Goal: Navigation & Orientation: Find specific page/section

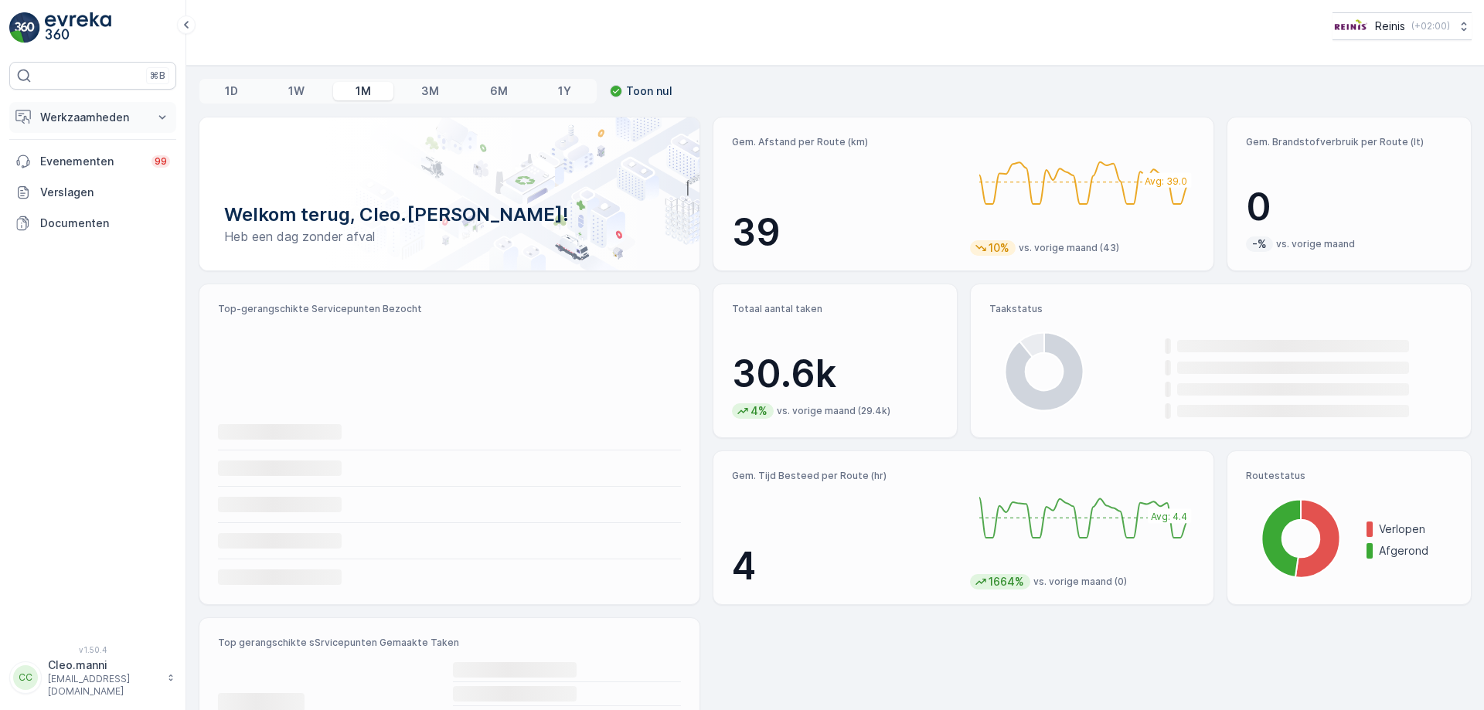
click at [167, 116] on icon at bounding box center [162, 117] width 15 height 15
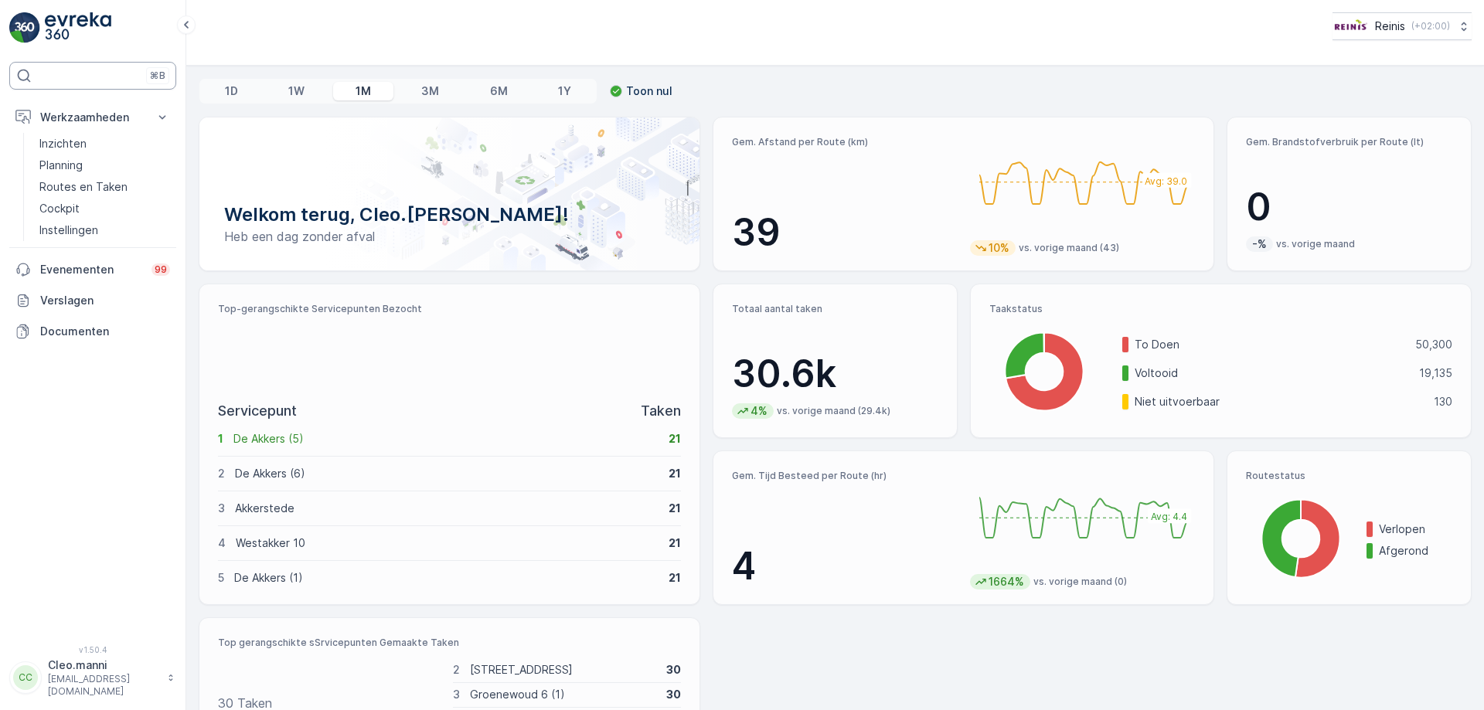
click at [113, 78] on div "⌘B" at bounding box center [92, 76] width 167 height 28
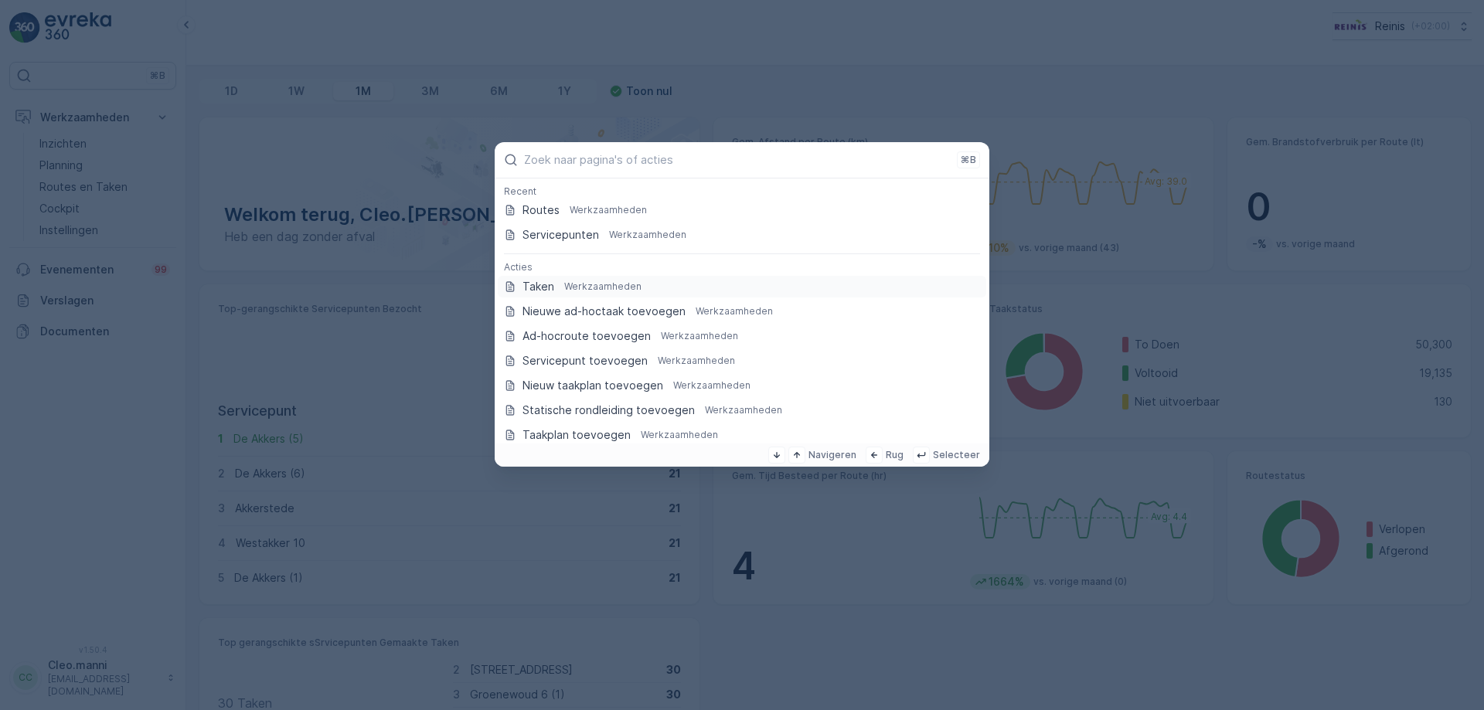
click at [592, 287] on p "Werkzaamheden" at bounding box center [602, 287] width 77 height 12
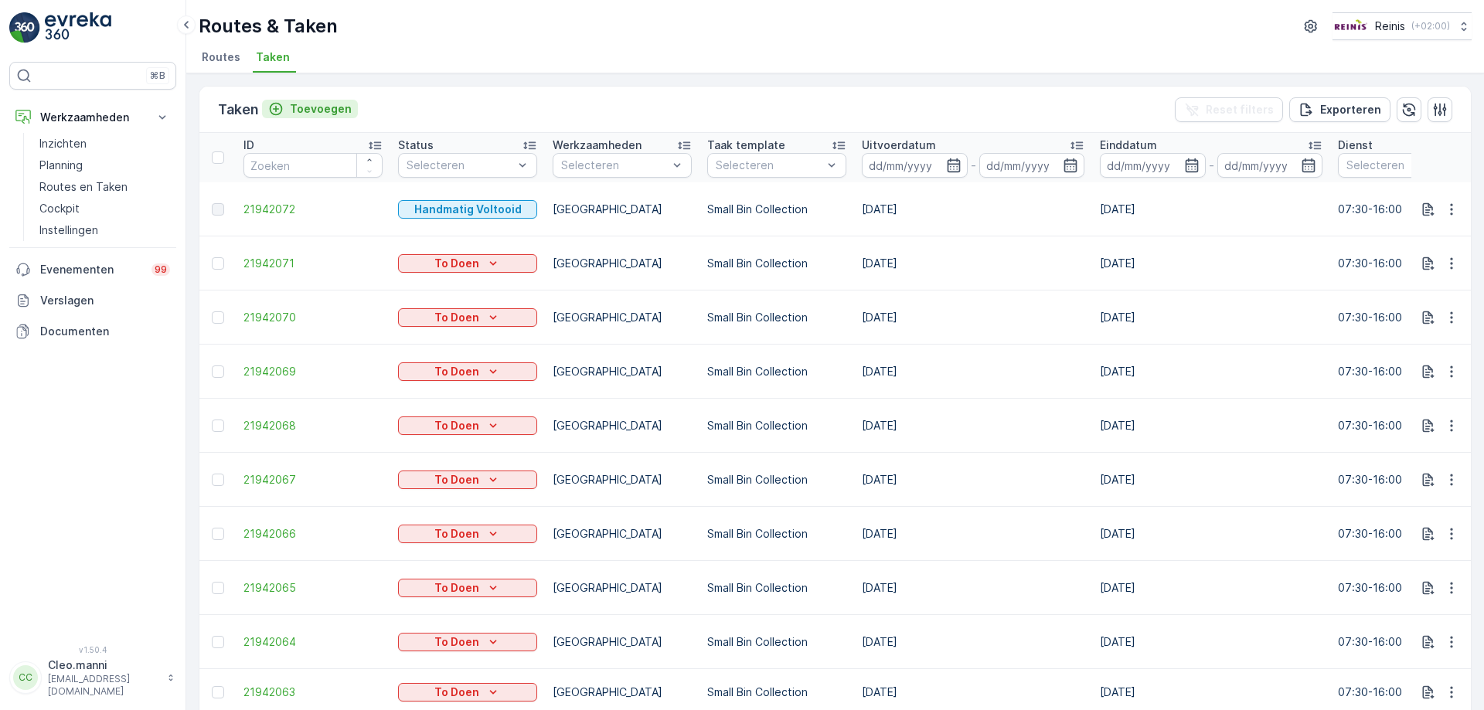
click at [319, 112] on p "Toevoegen" at bounding box center [321, 108] width 62 height 15
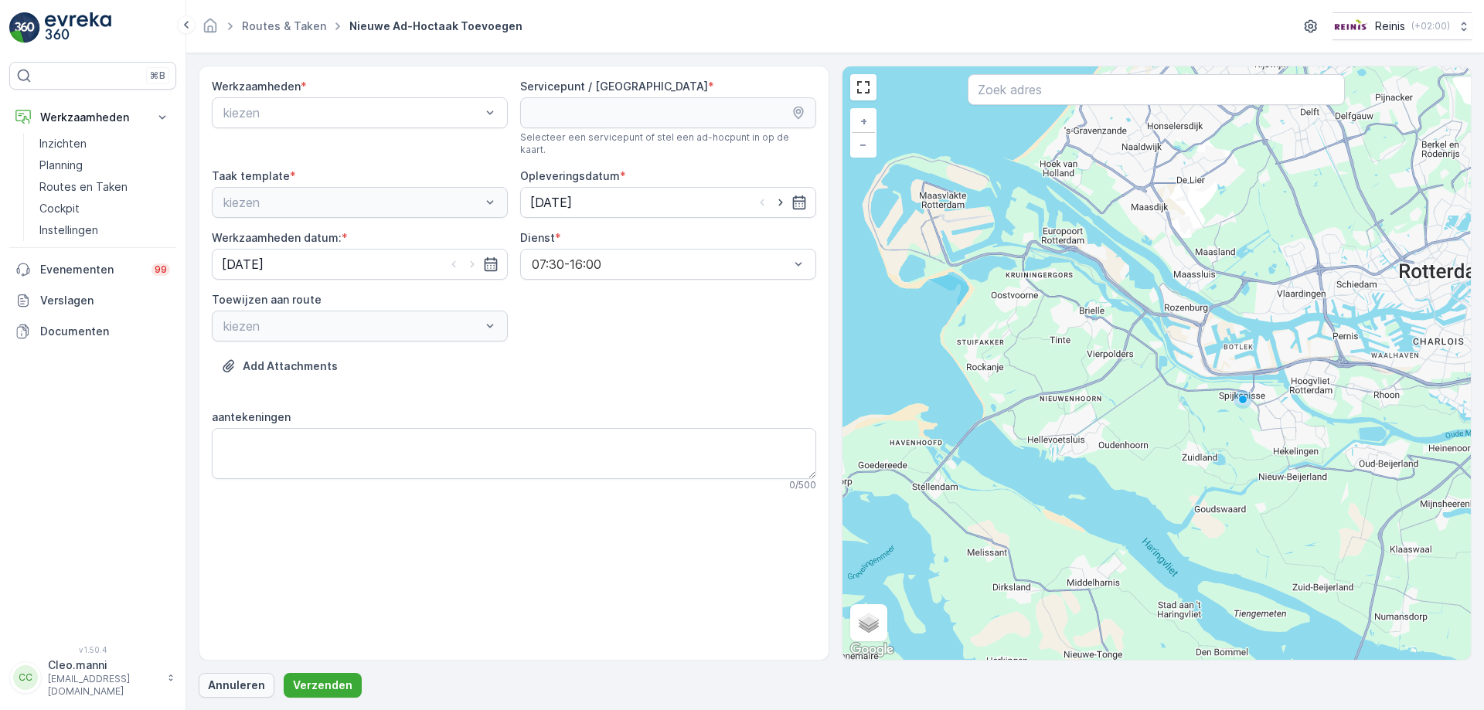
click at [250, 686] on p "Annuleren" at bounding box center [236, 685] width 57 height 15
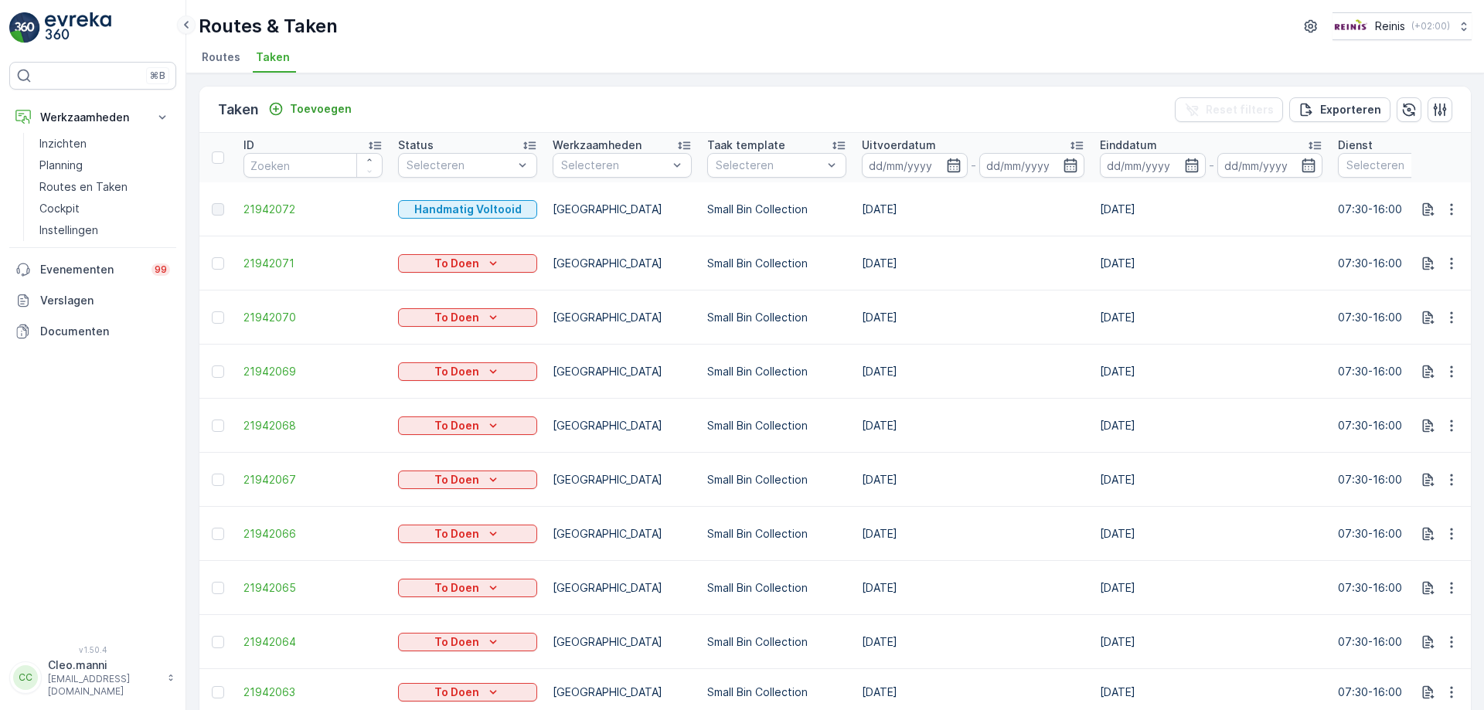
click at [184, 26] on icon at bounding box center [186, 24] width 17 height 19
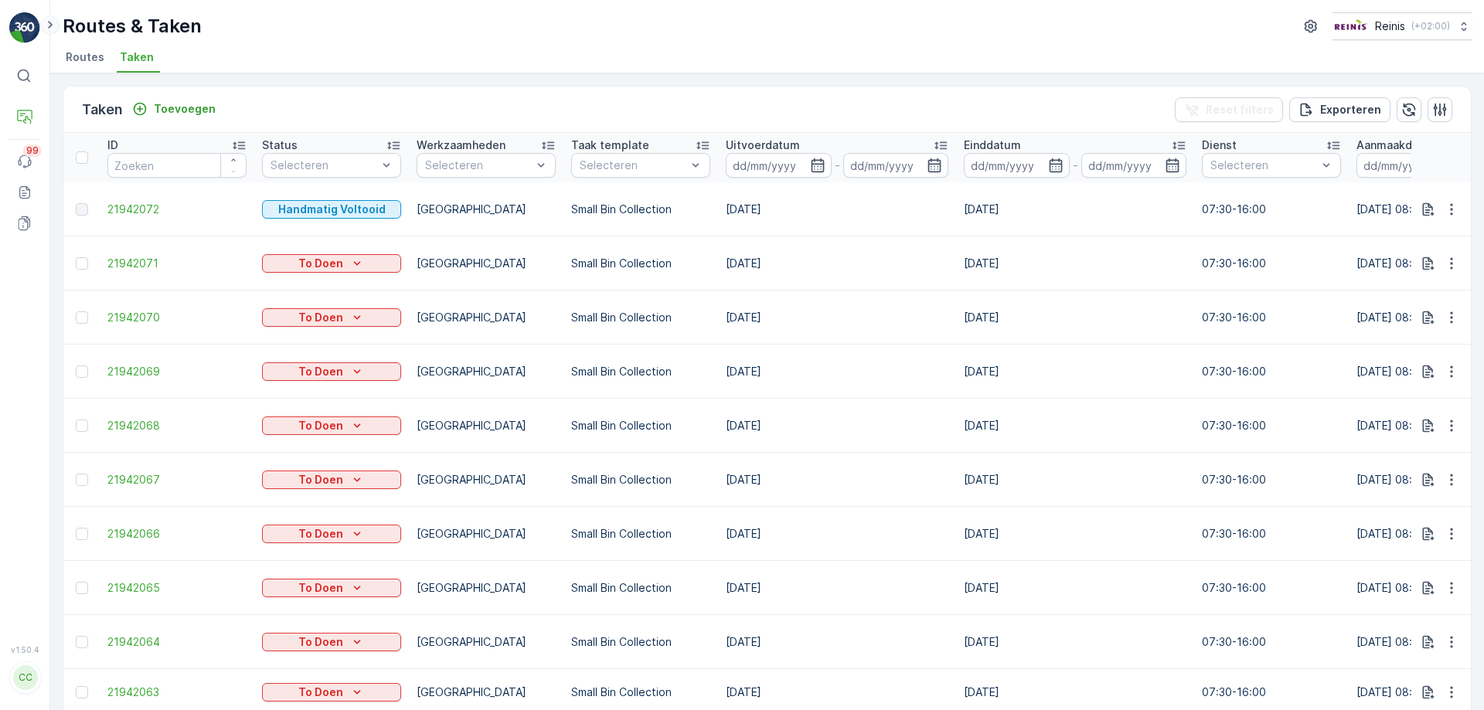
click at [47, 26] on icon at bounding box center [50, 24] width 17 height 19
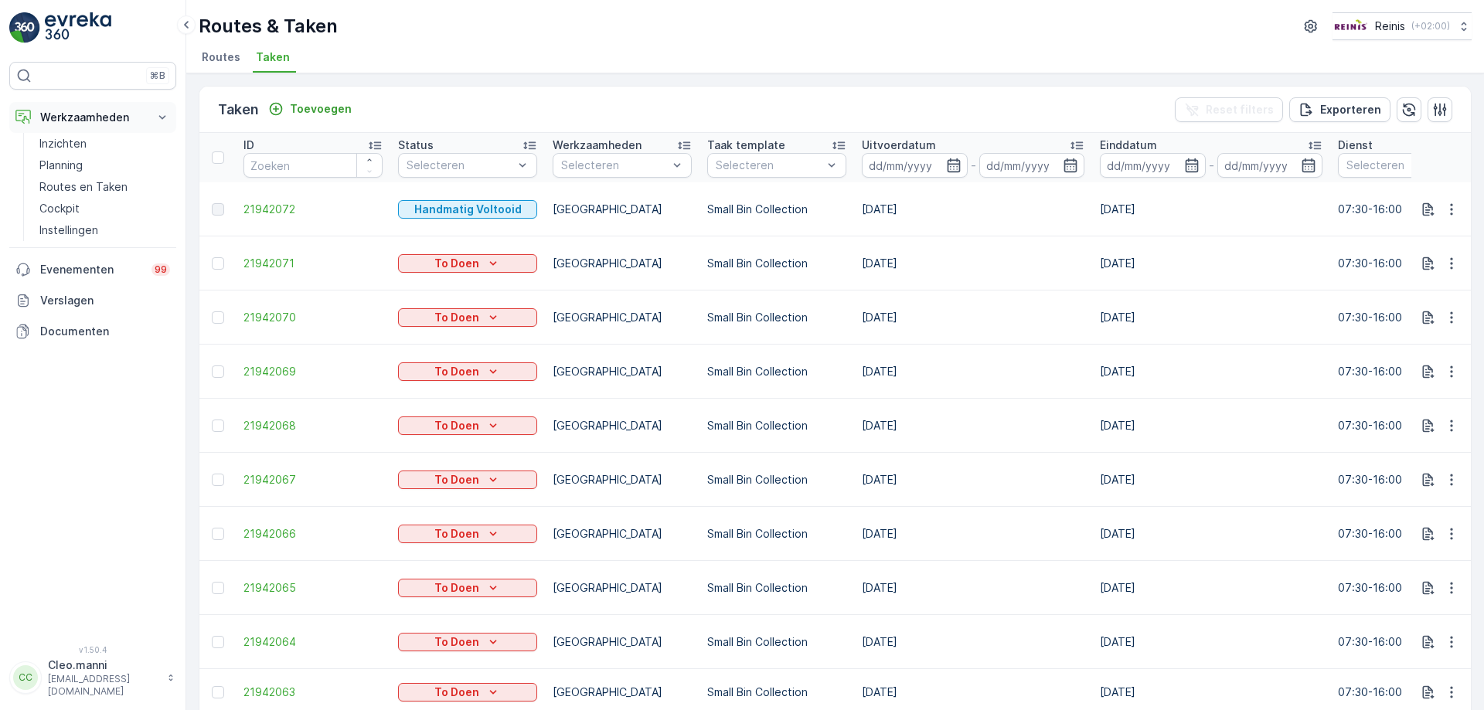
click at [164, 115] on icon at bounding box center [162, 117] width 15 height 15
click at [104, 160] on p "Evenementen" at bounding box center [91, 161] width 102 height 15
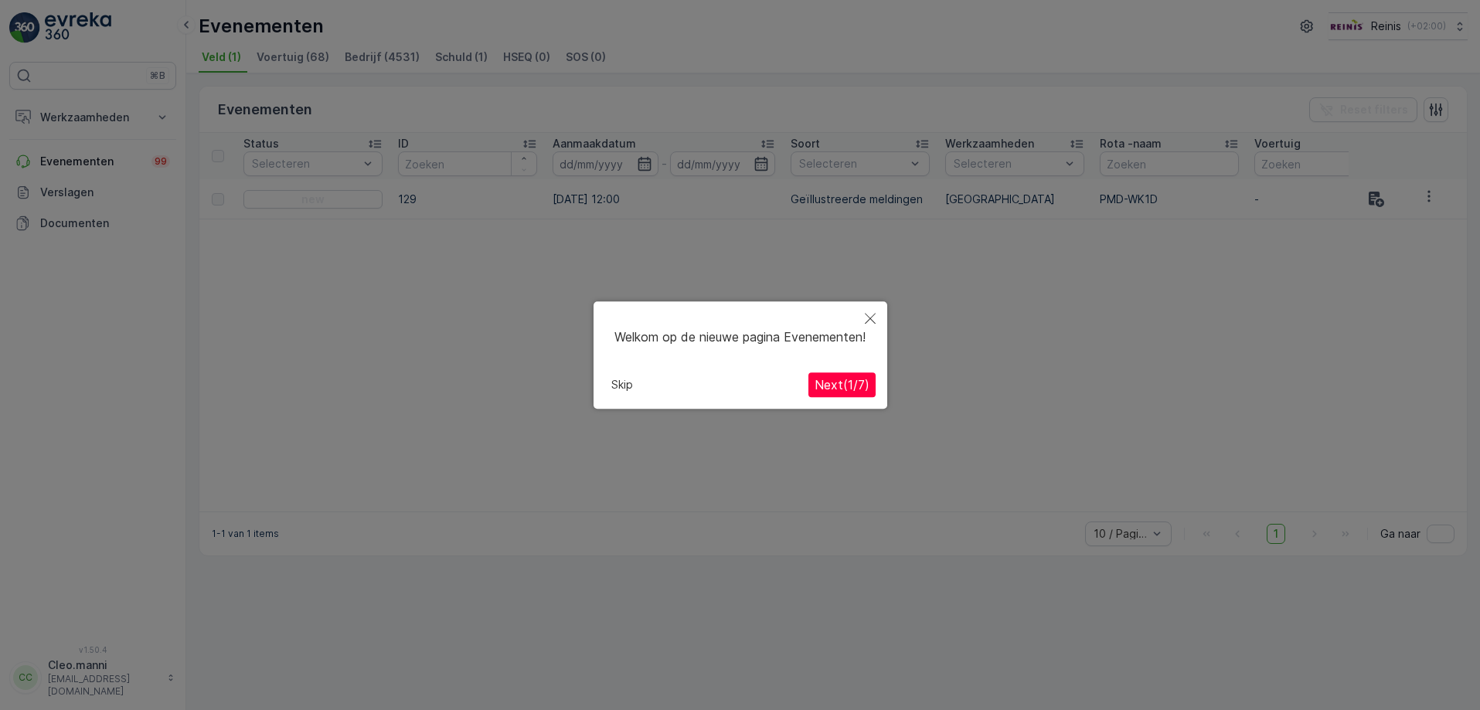
click at [831, 393] on span "Next ( 1 / 7 )" at bounding box center [842, 384] width 55 height 15
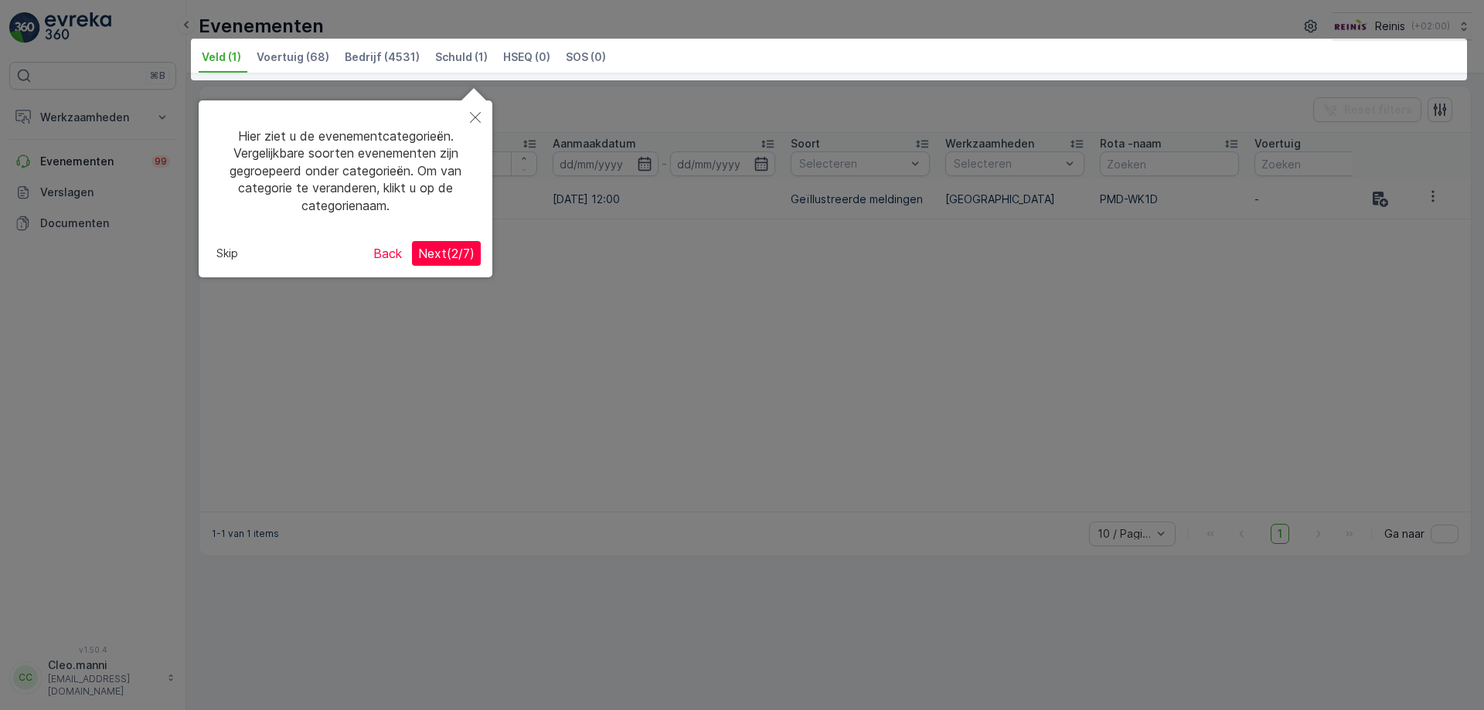
click at [441, 252] on span "Next ( 2 / 7 )" at bounding box center [446, 253] width 56 height 15
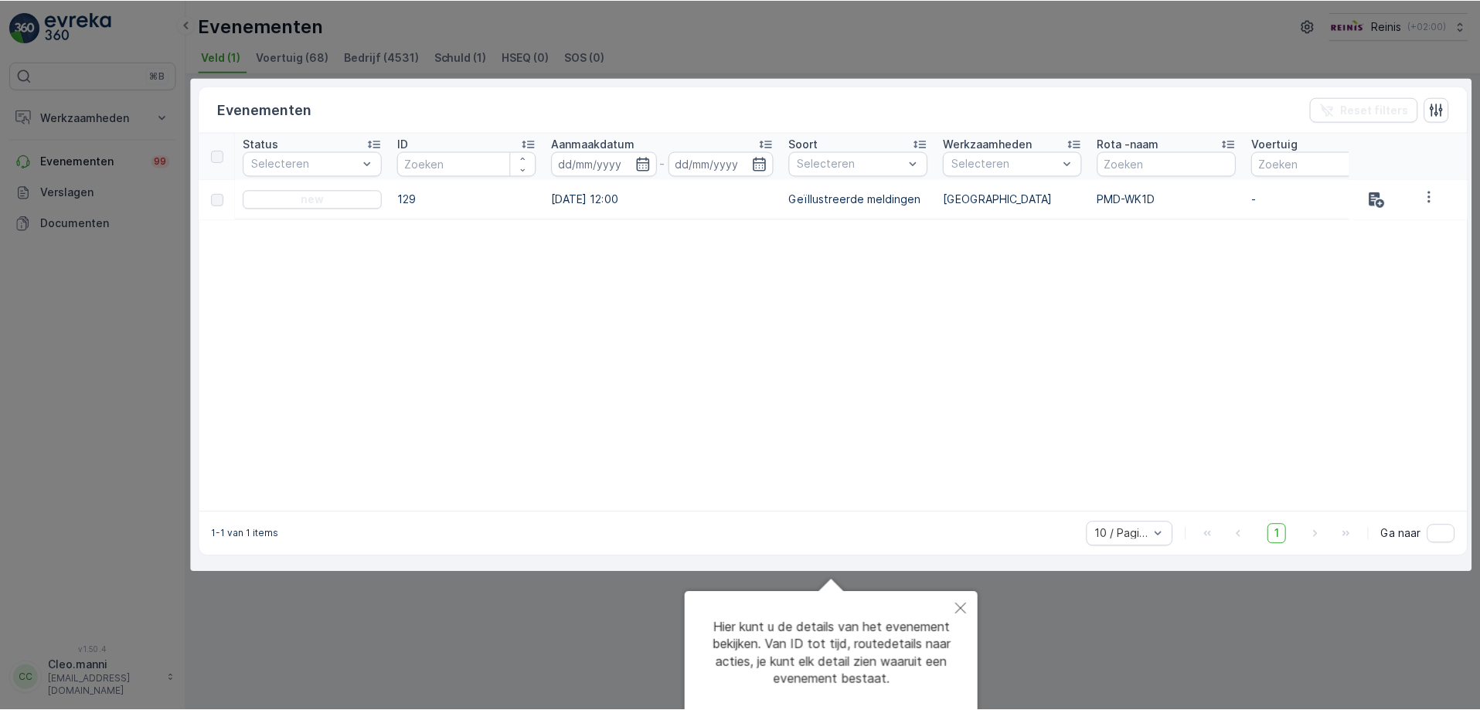
scroll to position [42, 0]
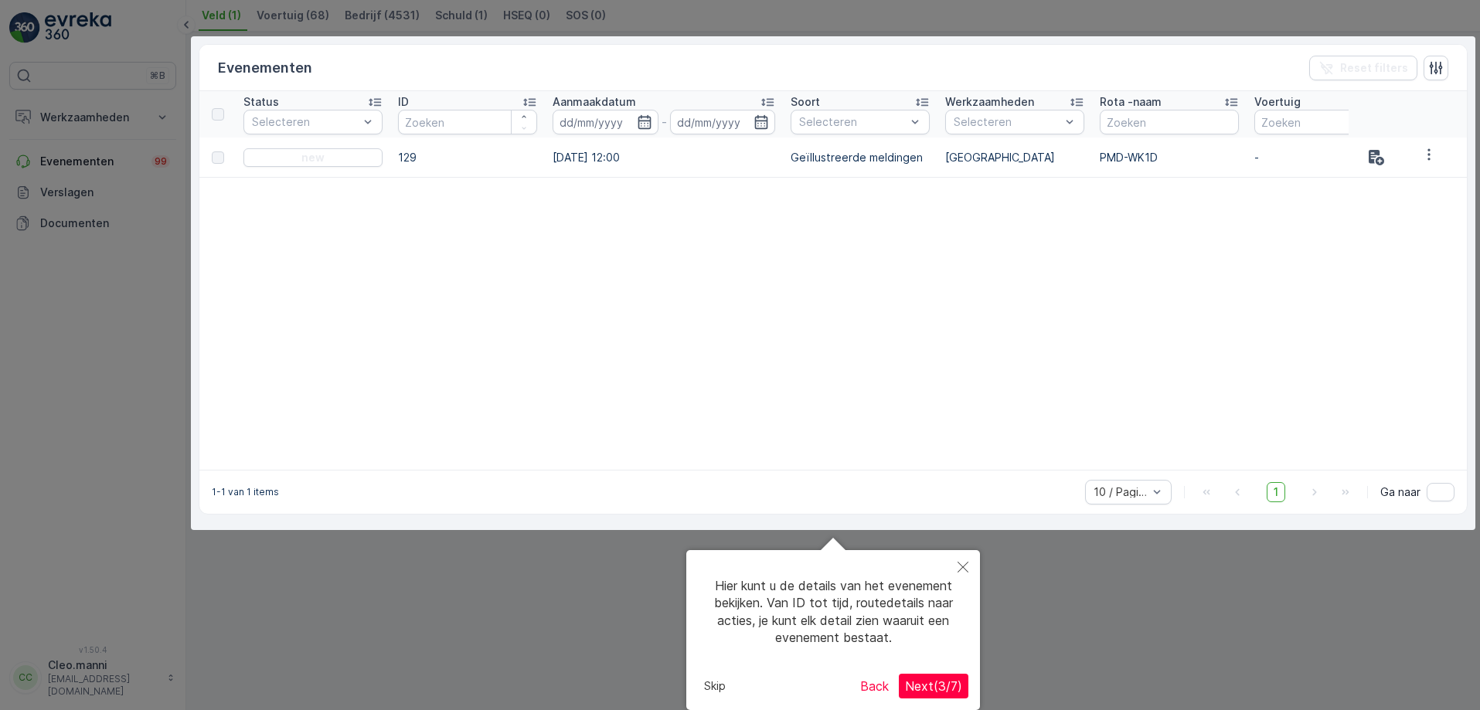
click at [711, 689] on button "Skip" at bounding box center [715, 686] width 34 height 23
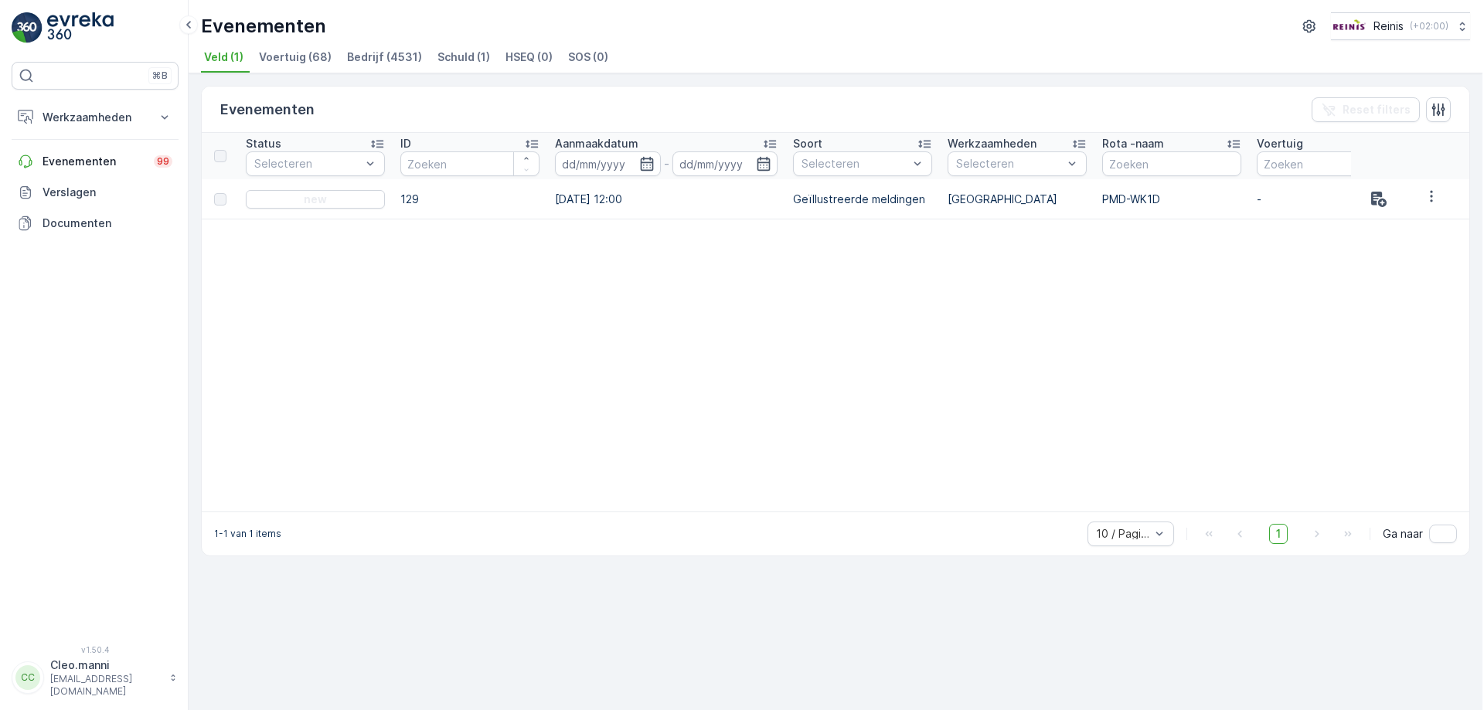
scroll to position [0, 0]
click at [61, 119] on p "Werkzaamheden" at bounding box center [92, 117] width 105 height 15
click at [66, 145] on p "Inzichten" at bounding box center [62, 143] width 47 height 15
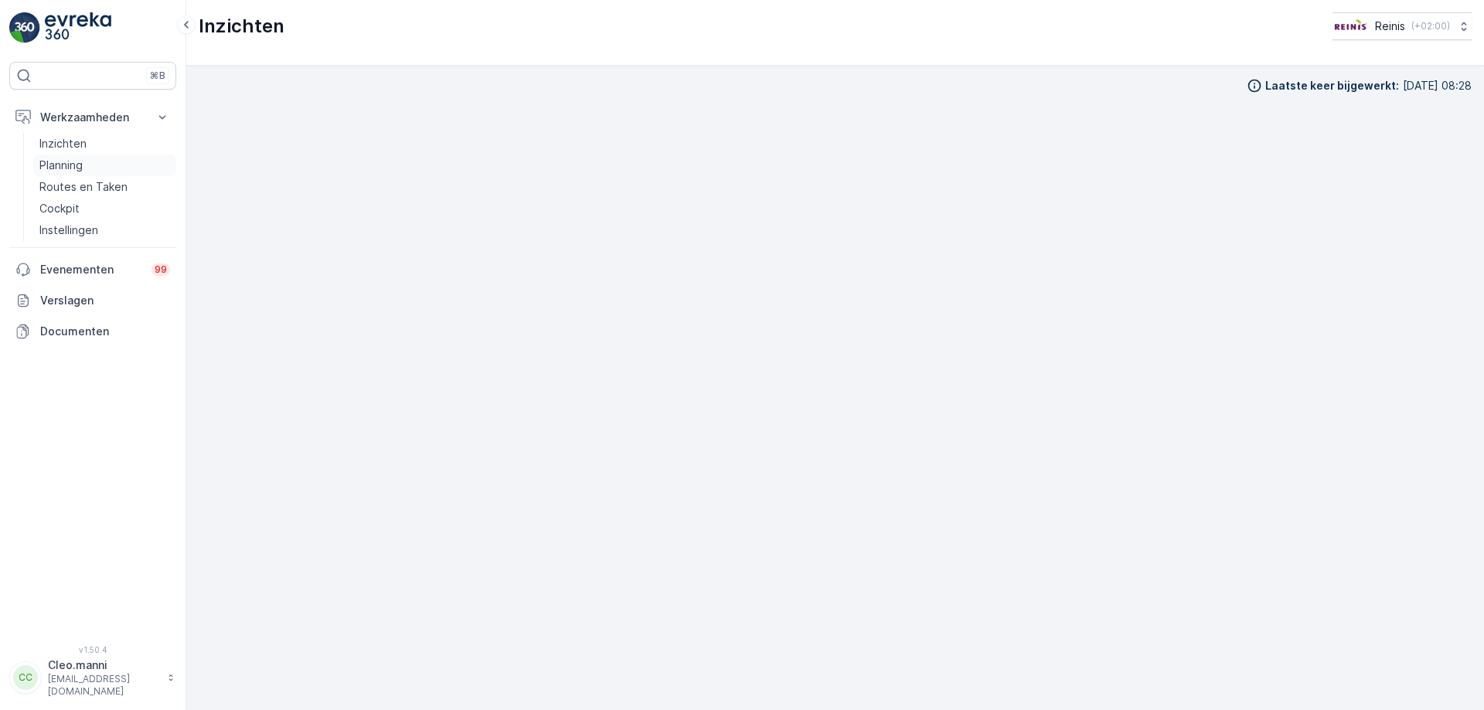
click at [78, 168] on p "Planning" at bounding box center [60, 165] width 43 height 15
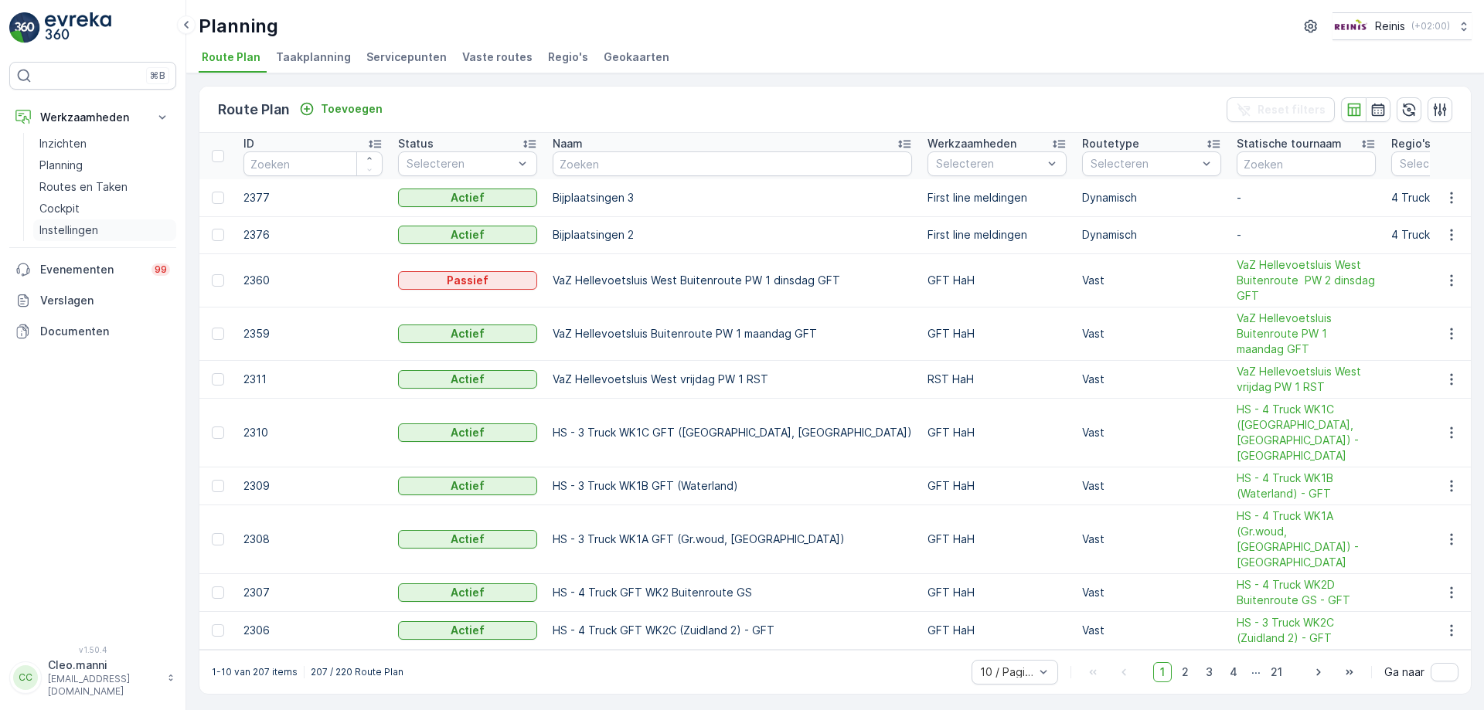
click at [97, 228] on p "Instellingen" at bounding box center [68, 230] width 59 height 15
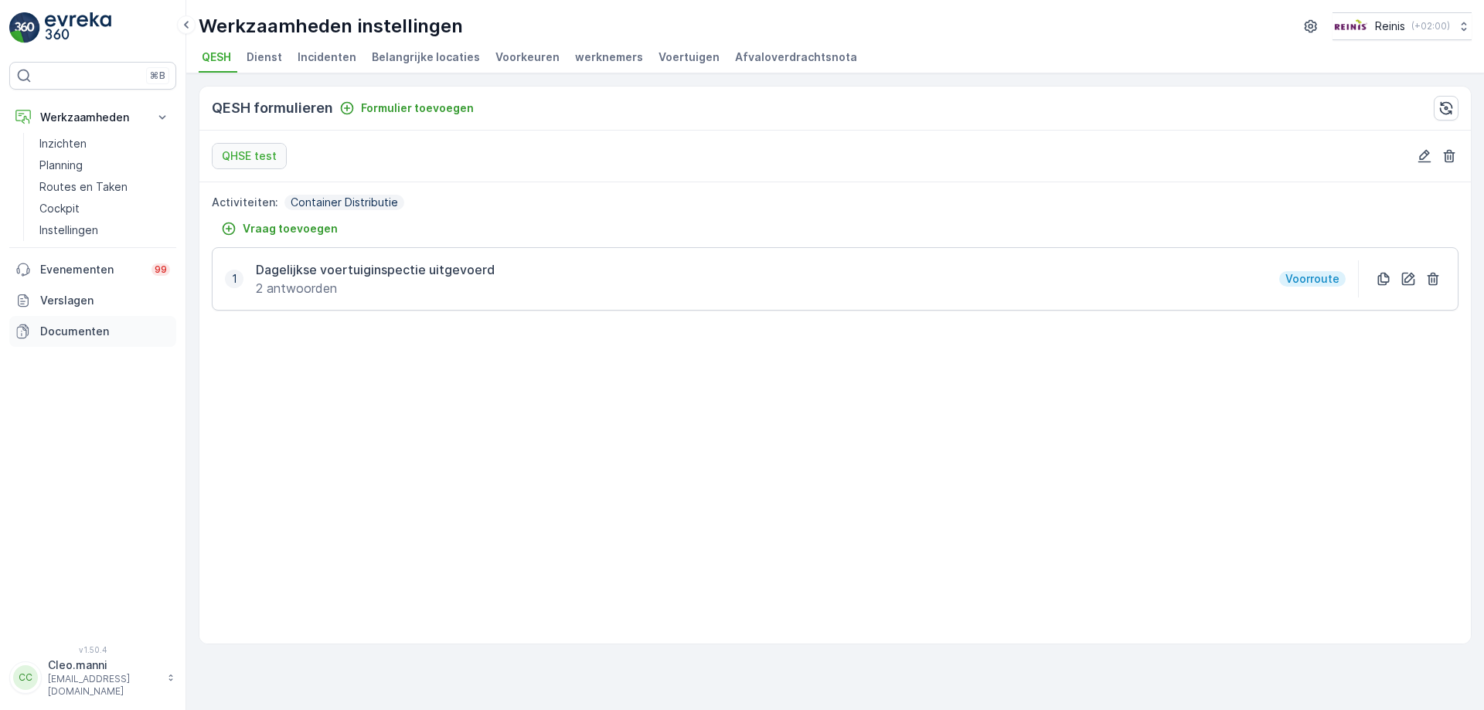
click at [79, 333] on p "Documenten" at bounding box center [105, 331] width 130 height 15
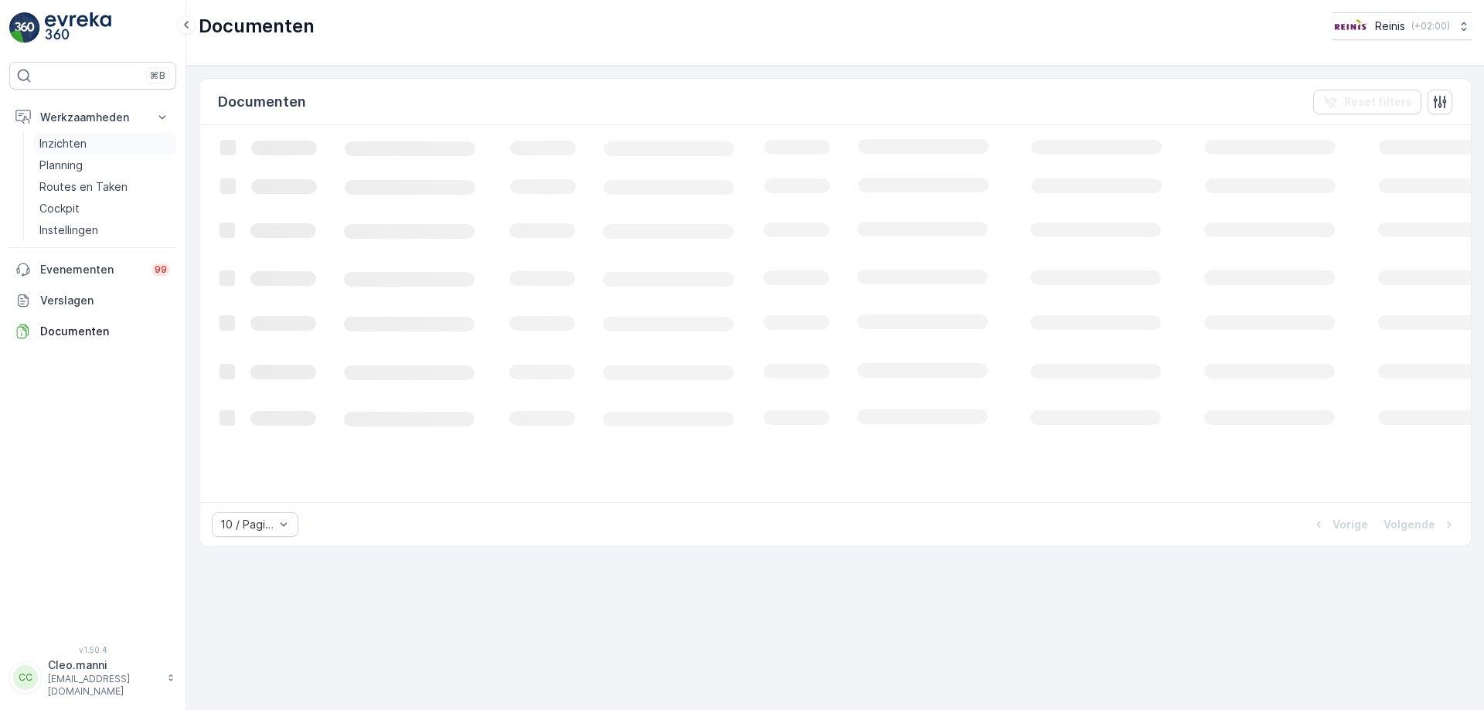
click at [66, 147] on p "Inzichten" at bounding box center [62, 143] width 47 height 15
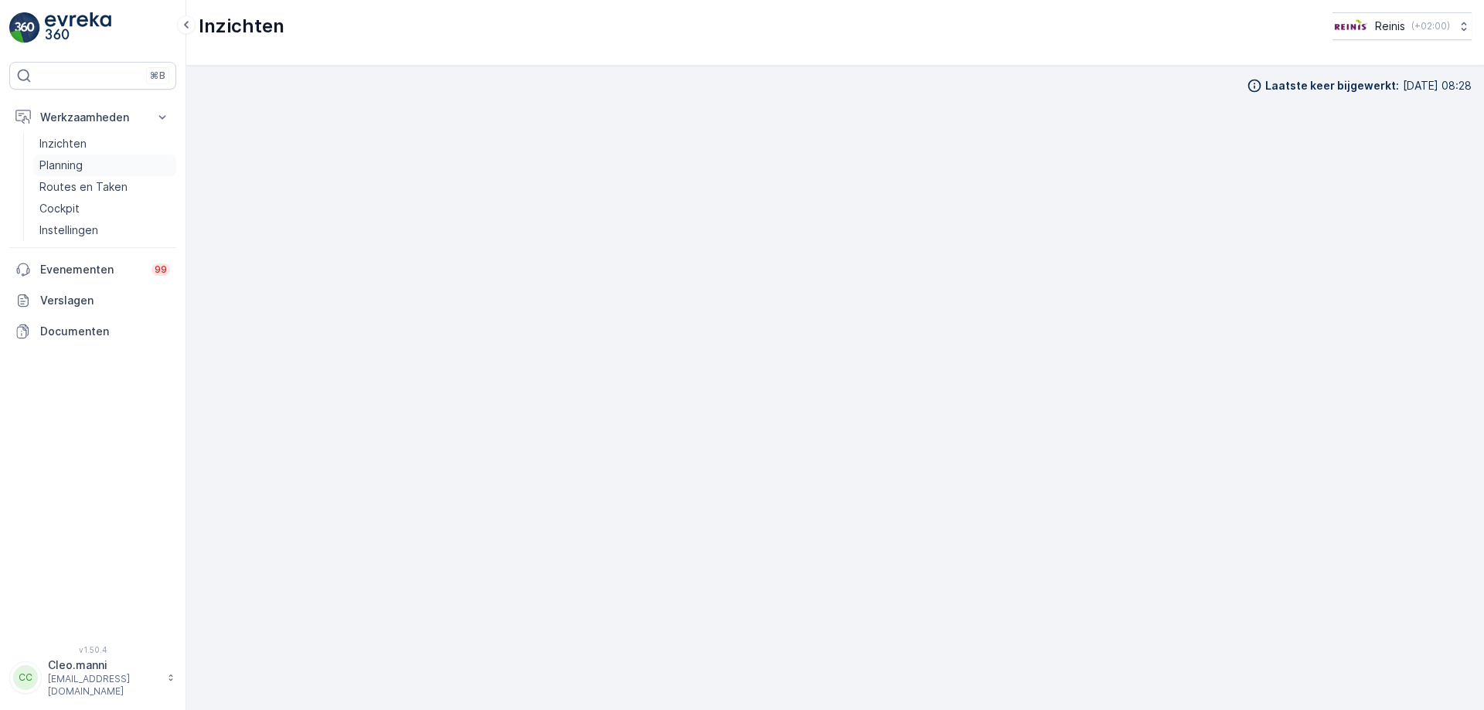
click at [66, 163] on p "Planning" at bounding box center [60, 165] width 43 height 15
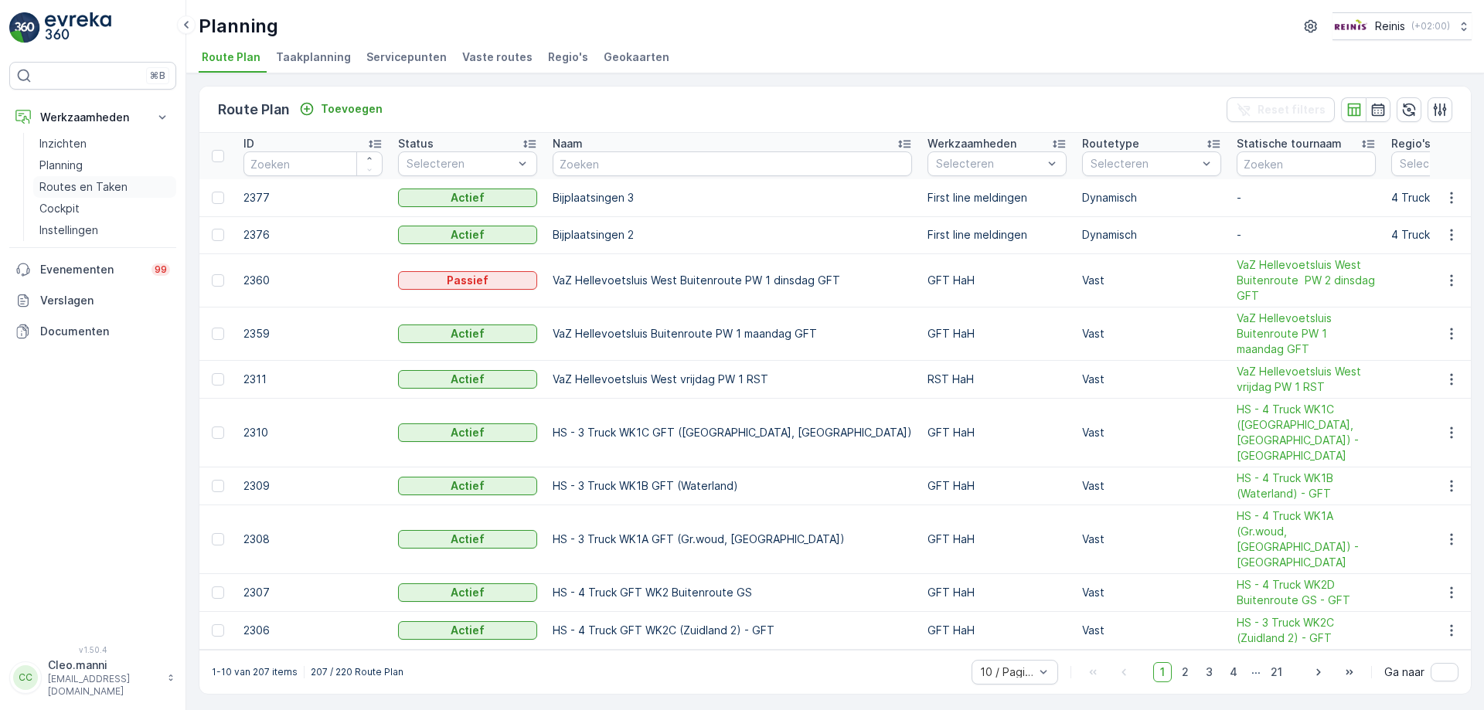
click at [66, 188] on p "Routes en Taken" at bounding box center [83, 186] width 88 height 15
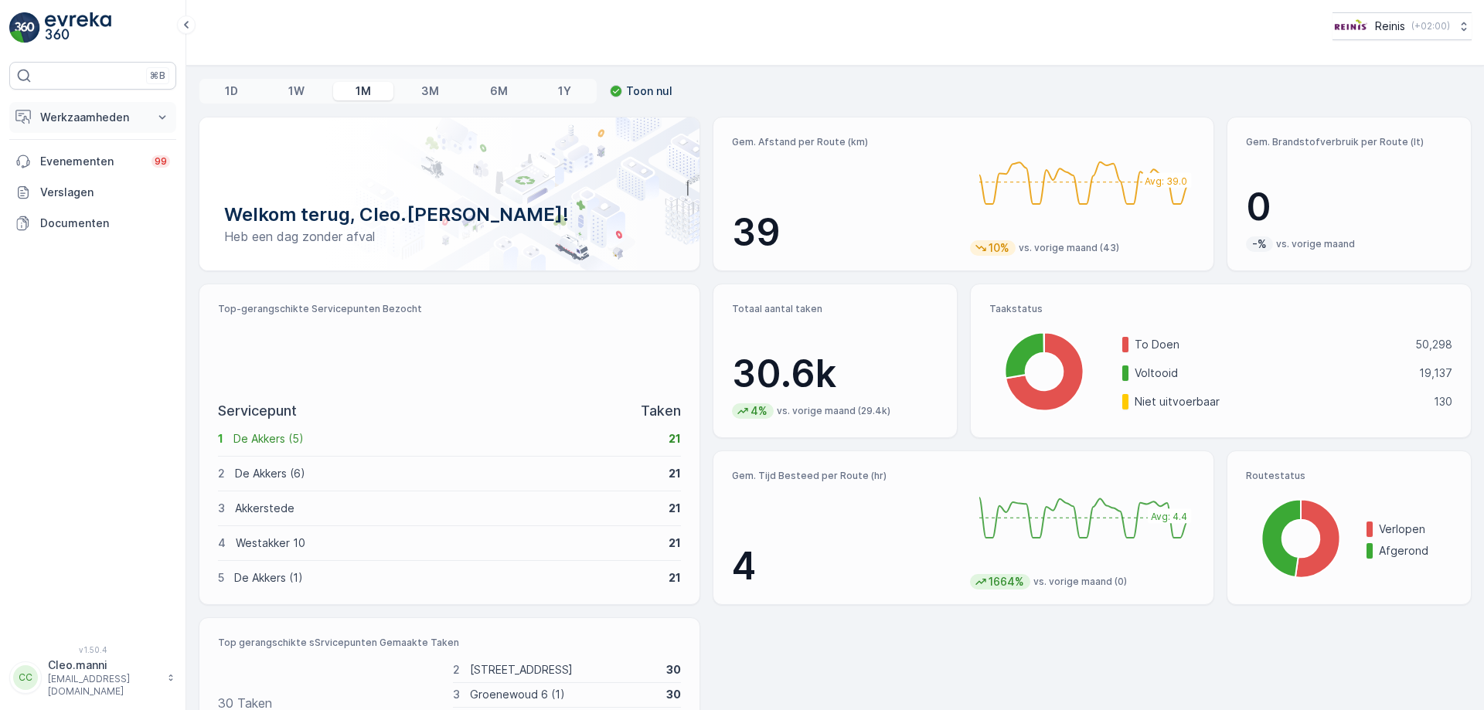
click at [124, 122] on p "Werkzaamheden" at bounding box center [92, 117] width 105 height 15
click at [170, 683] on icon at bounding box center [170, 677] width 11 height 15
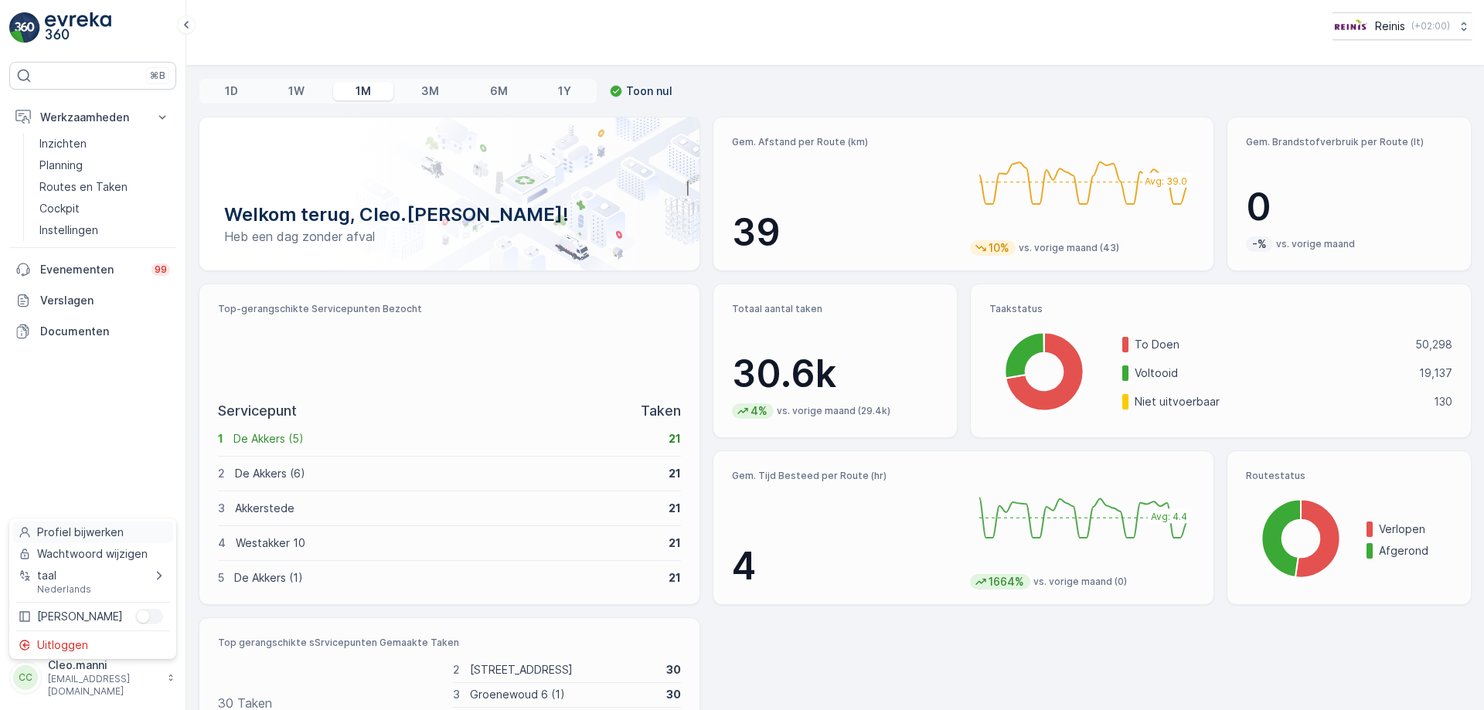
click at [104, 532] on span "Profiel bijwerken" at bounding box center [80, 532] width 87 height 15
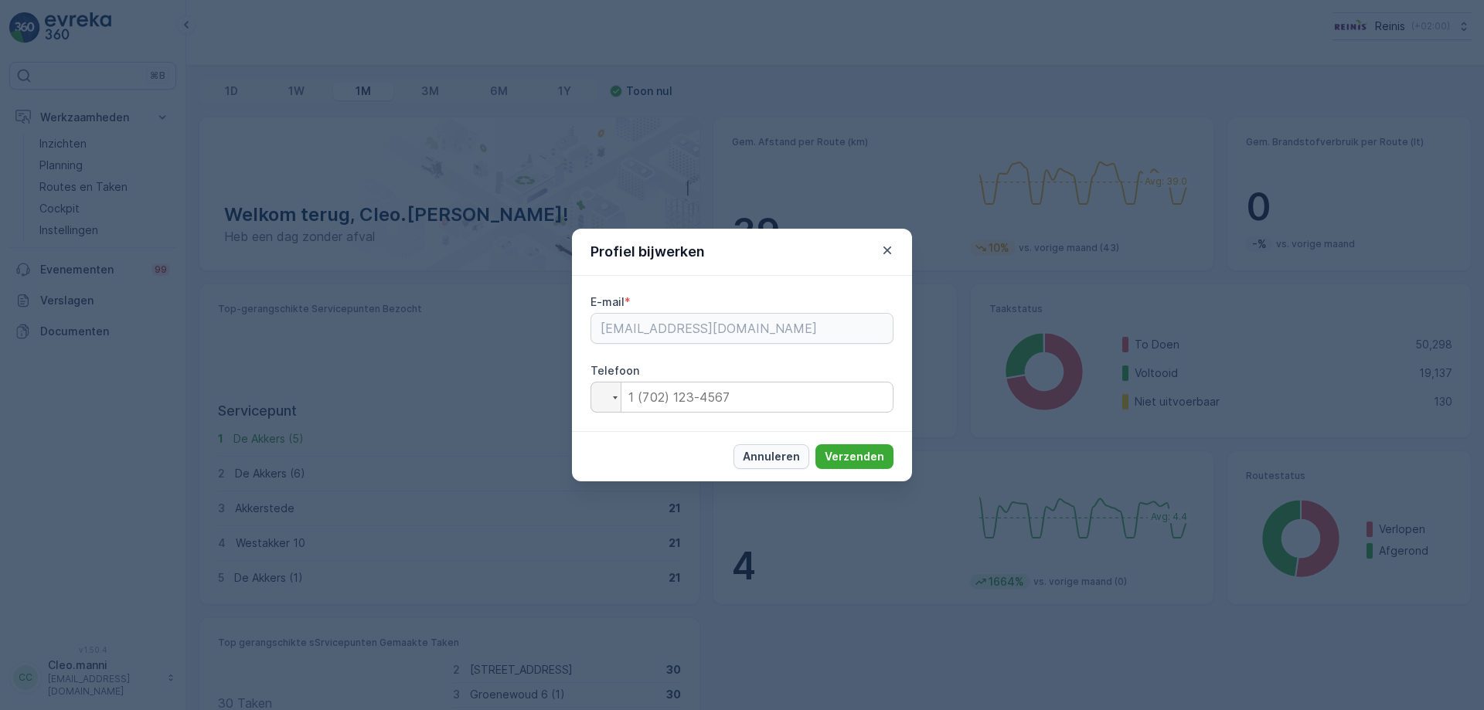
click at [783, 457] on p "Annuleren" at bounding box center [771, 456] width 57 height 15
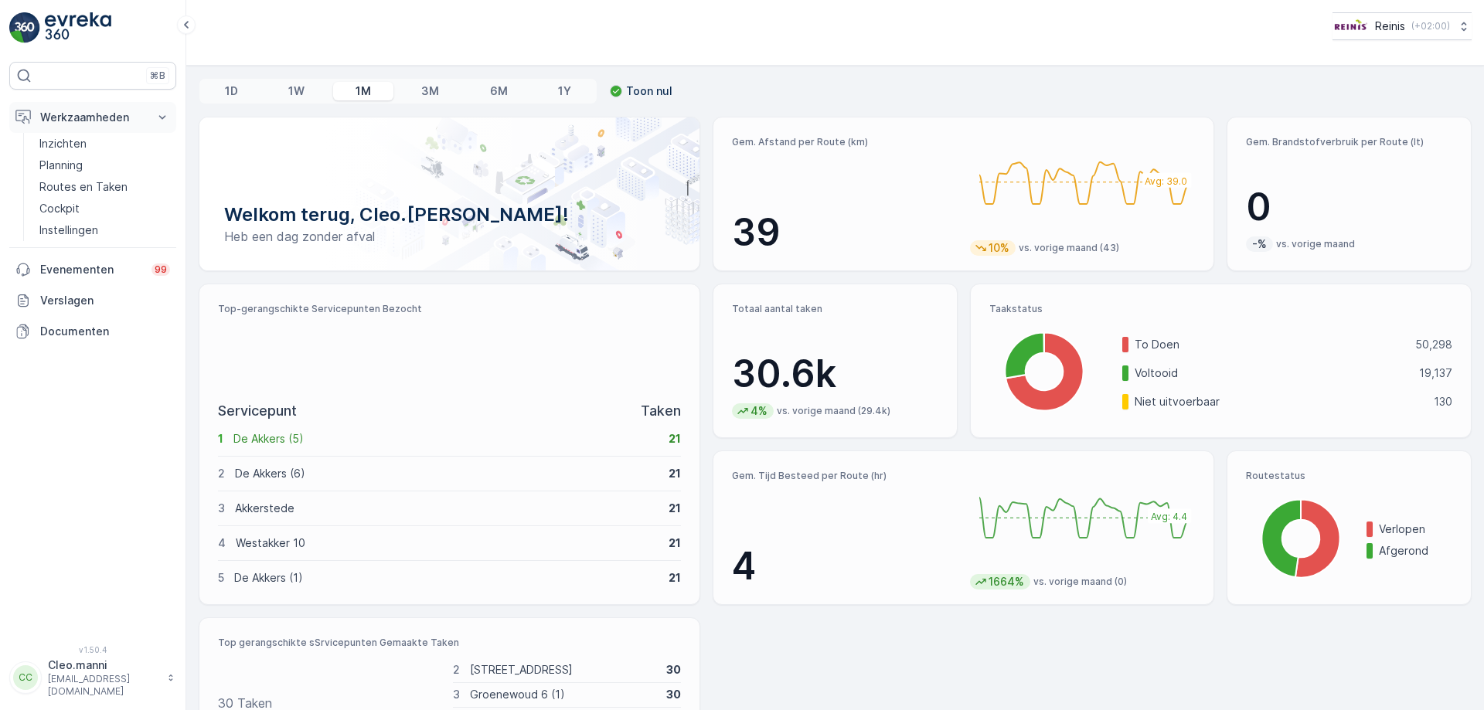
click at [159, 116] on icon at bounding box center [162, 117] width 7 height 4
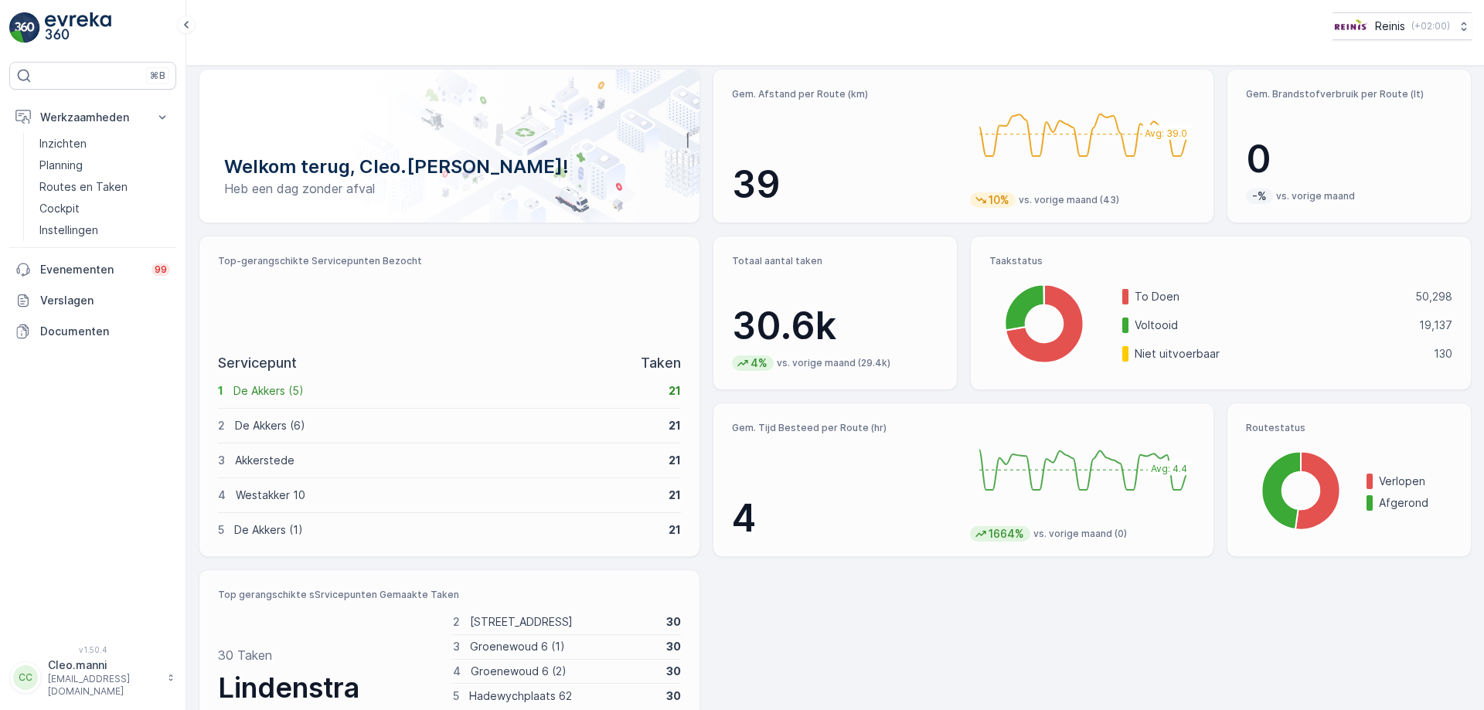
scroll to position [74, 0]
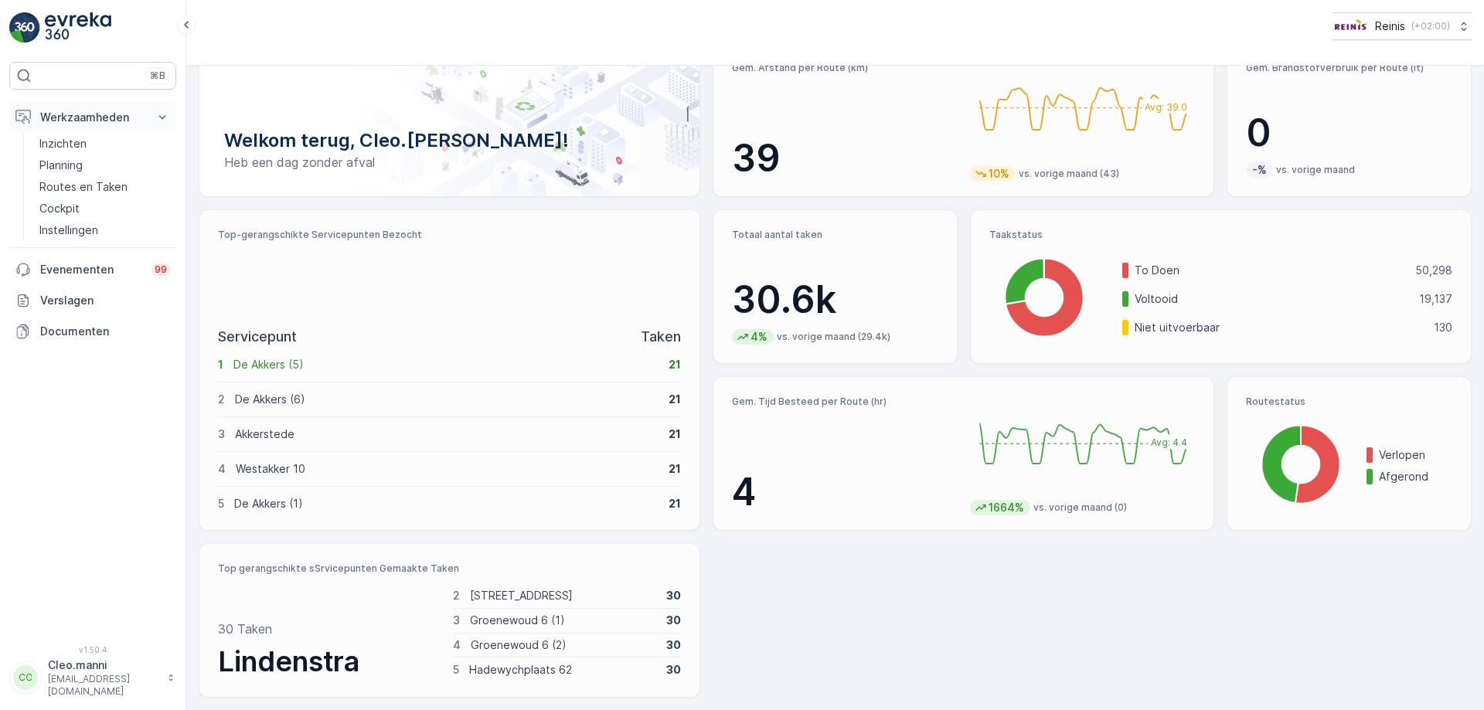
click at [162, 117] on icon at bounding box center [162, 117] width 15 height 15
click at [67, 141] on p "Inzichten" at bounding box center [62, 143] width 47 height 15
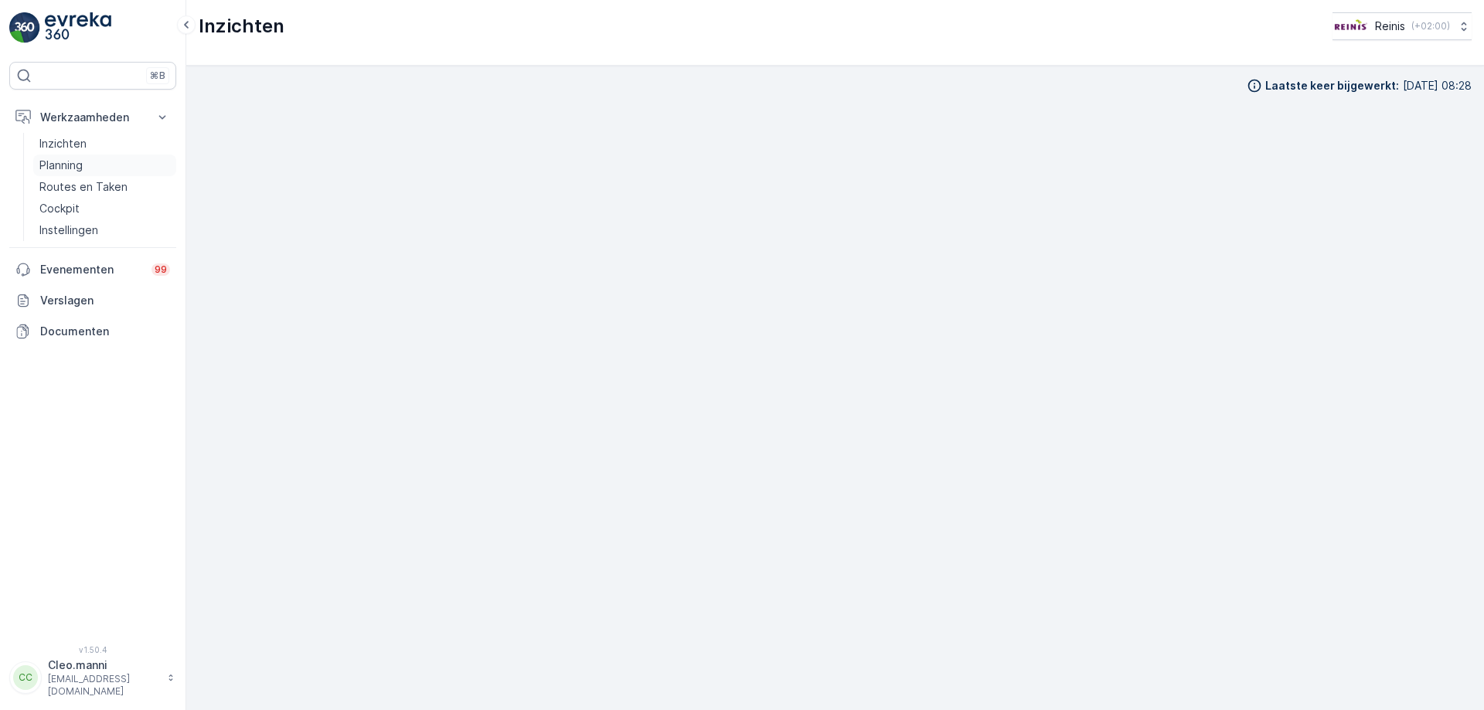
click at [66, 165] on p "Planning" at bounding box center [60, 165] width 43 height 15
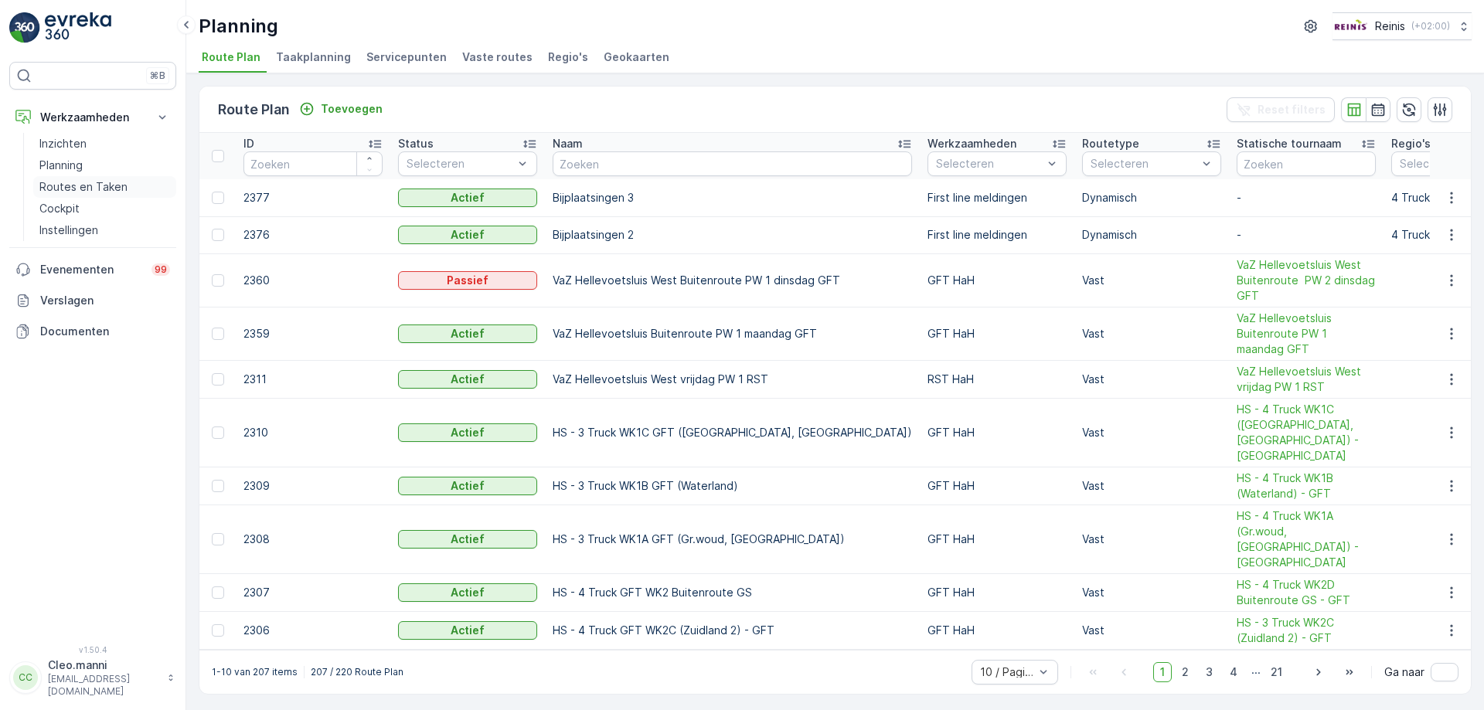
click at [73, 188] on p "Routes en Taken" at bounding box center [83, 186] width 88 height 15
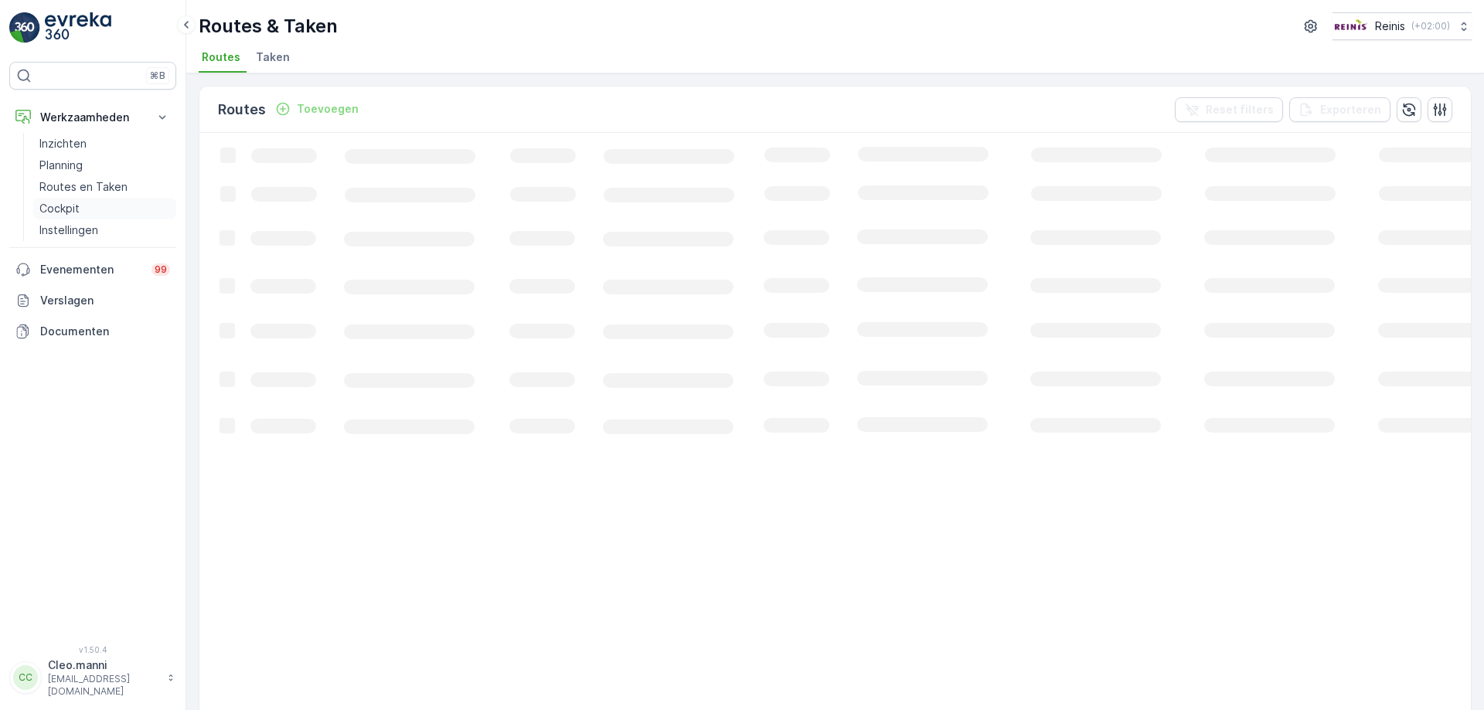
click at [69, 207] on p "Cockpit" at bounding box center [59, 208] width 40 height 15
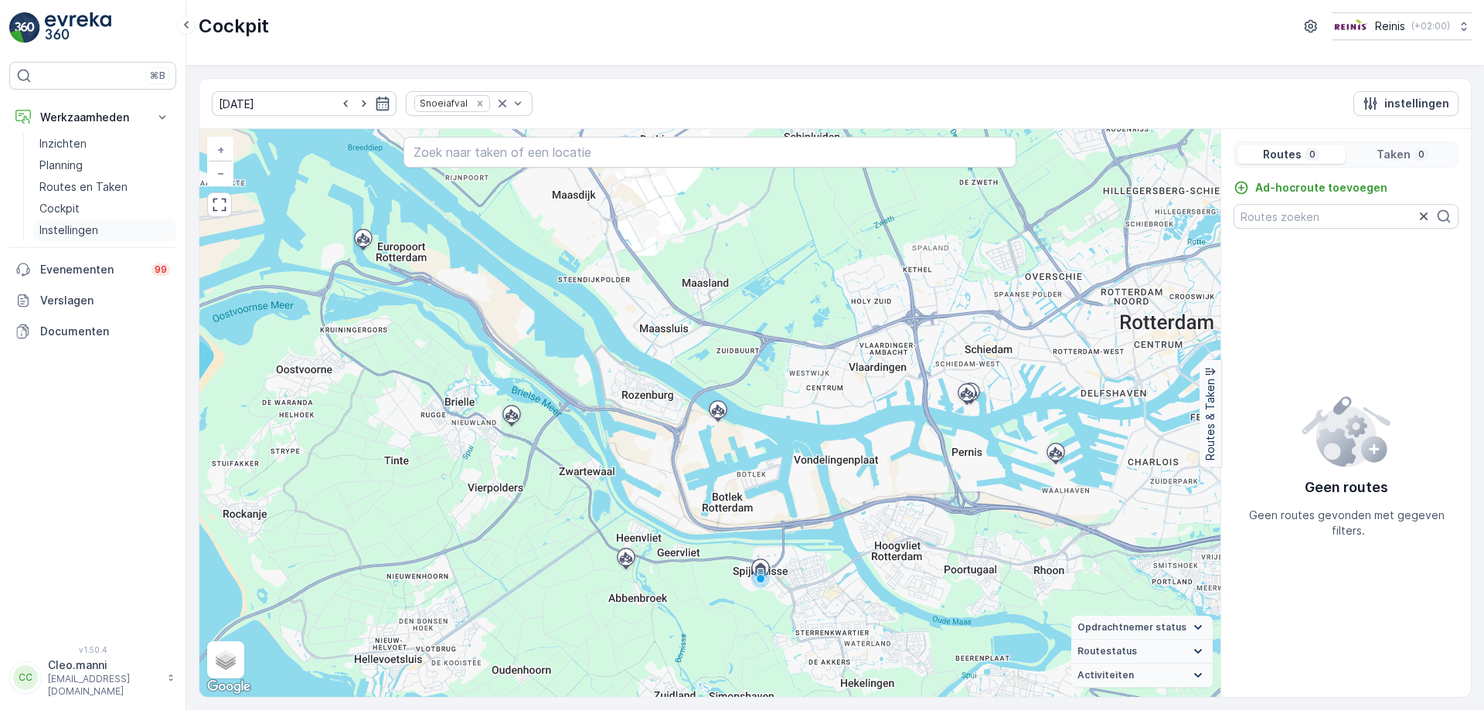
click at [69, 232] on p "Instellingen" at bounding box center [68, 230] width 59 height 15
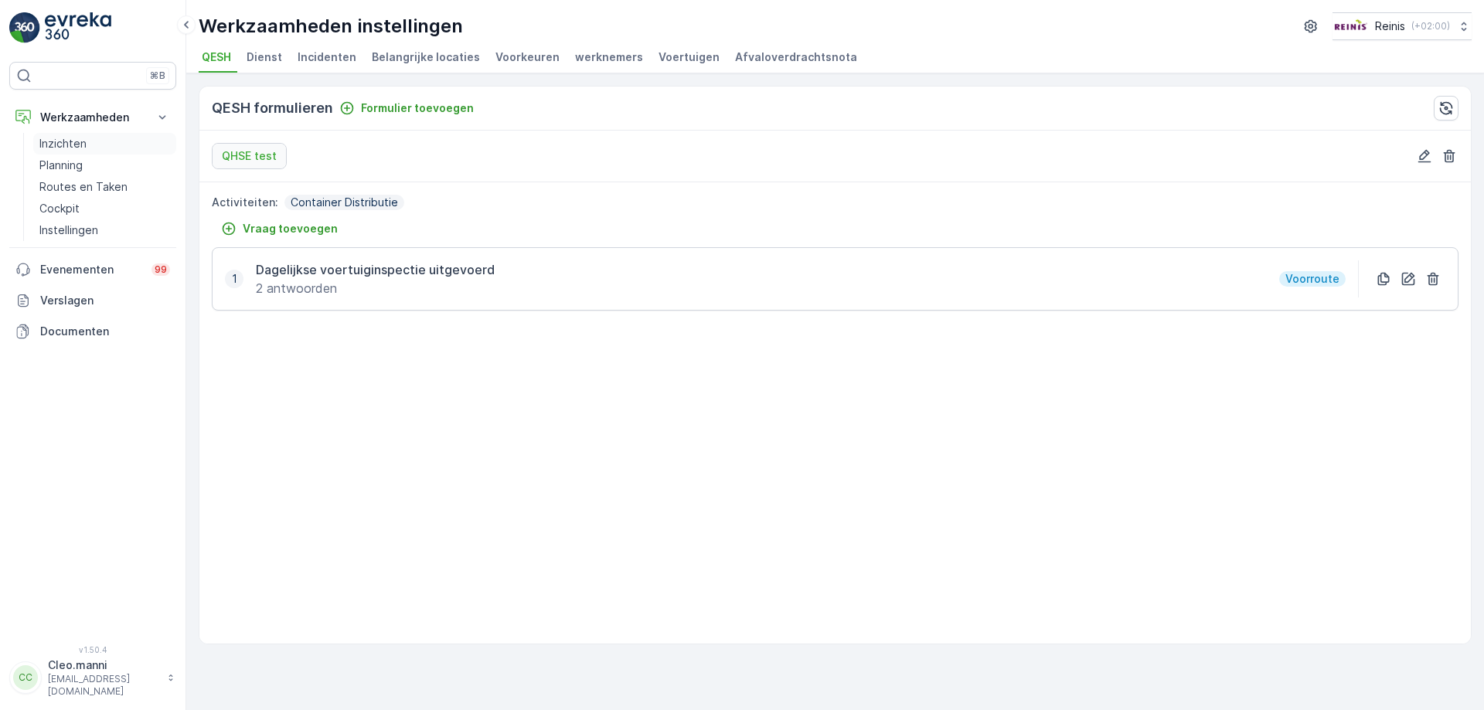
click at [80, 148] on p "Inzichten" at bounding box center [62, 143] width 47 height 15
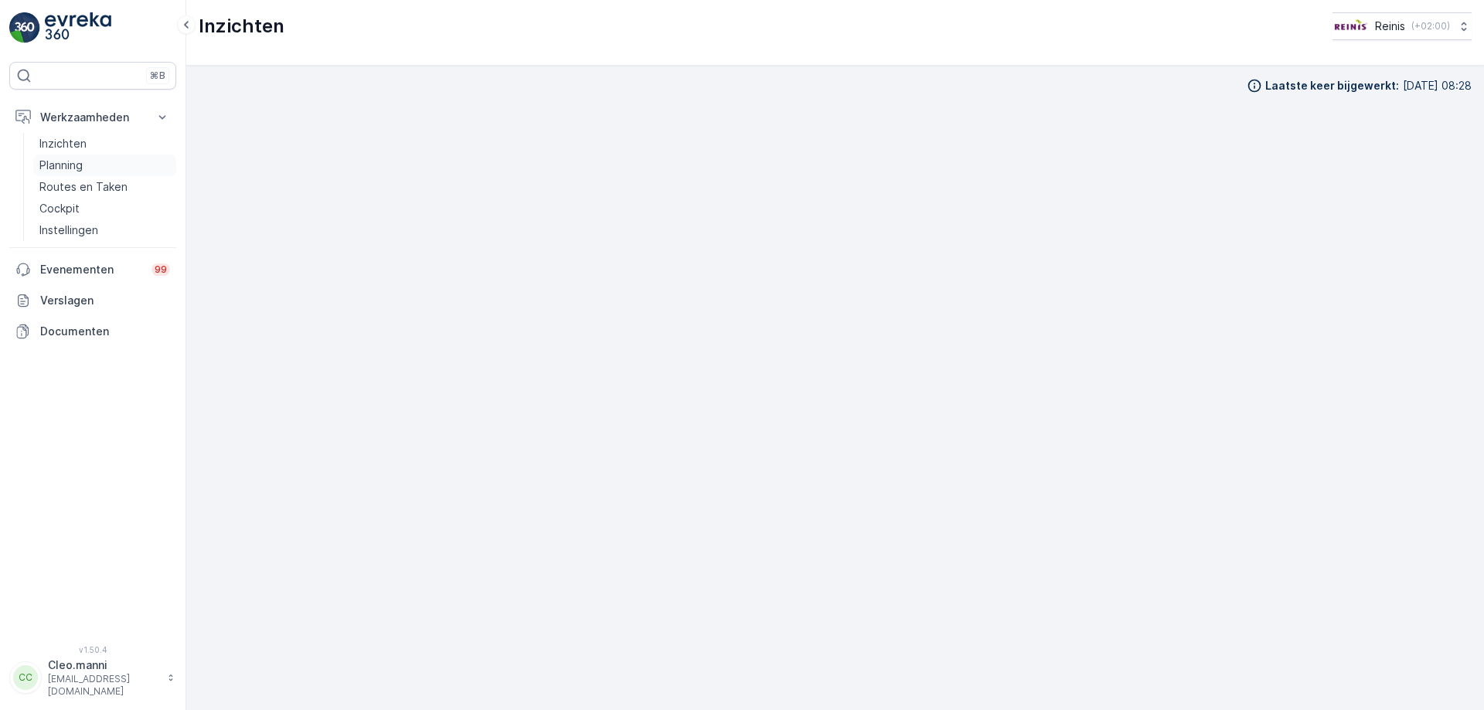
click at [70, 171] on p "Planning" at bounding box center [60, 165] width 43 height 15
